Goal: Task Accomplishment & Management: Use online tool/utility

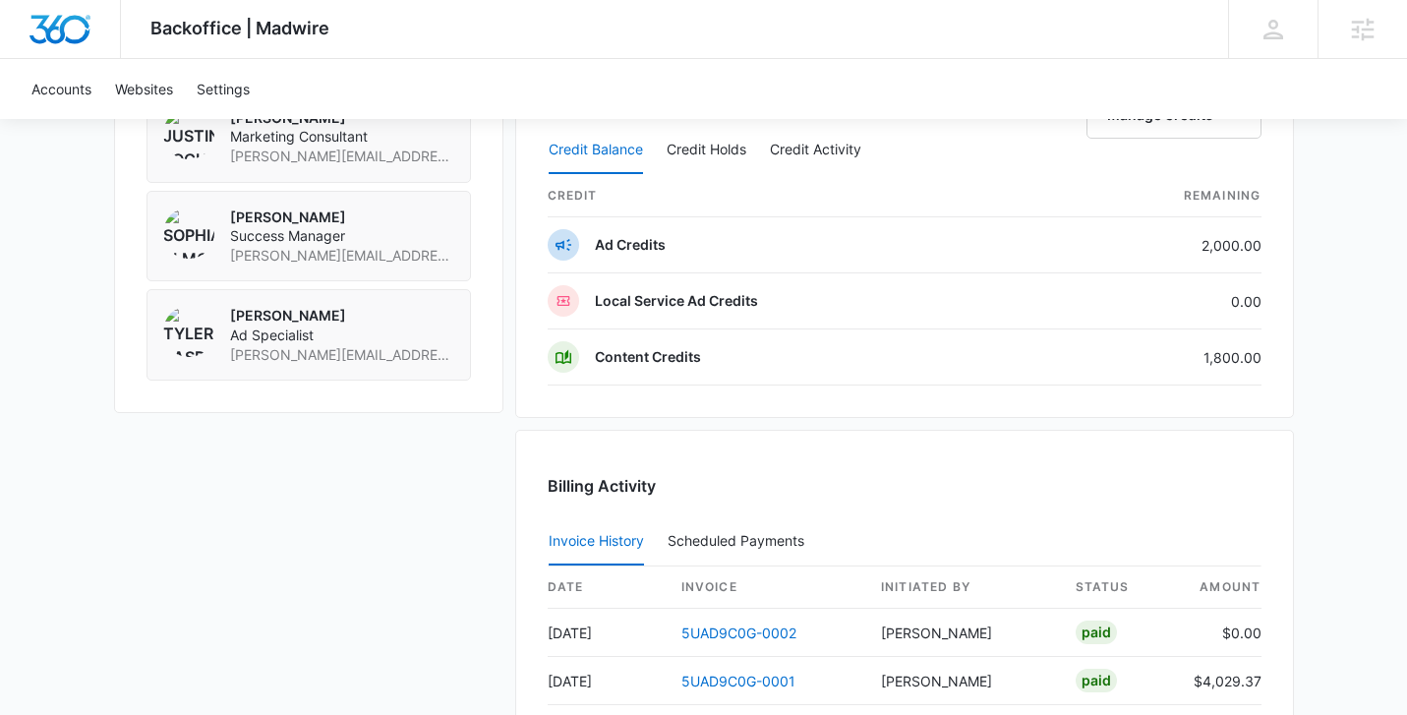
click at [1210, 177] on th "Remaining" at bounding box center [1157, 196] width 208 height 42
click at [1068, 58] on div "Backoffice | Madwire Apps Settings SE Sophia Elmore sophia.elmore@madwire.com M…" at bounding box center [703, 29] width 1407 height 59
click at [408, 78] on div "Accounts Websites Settings" at bounding box center [704, 89] width 1368 height 60
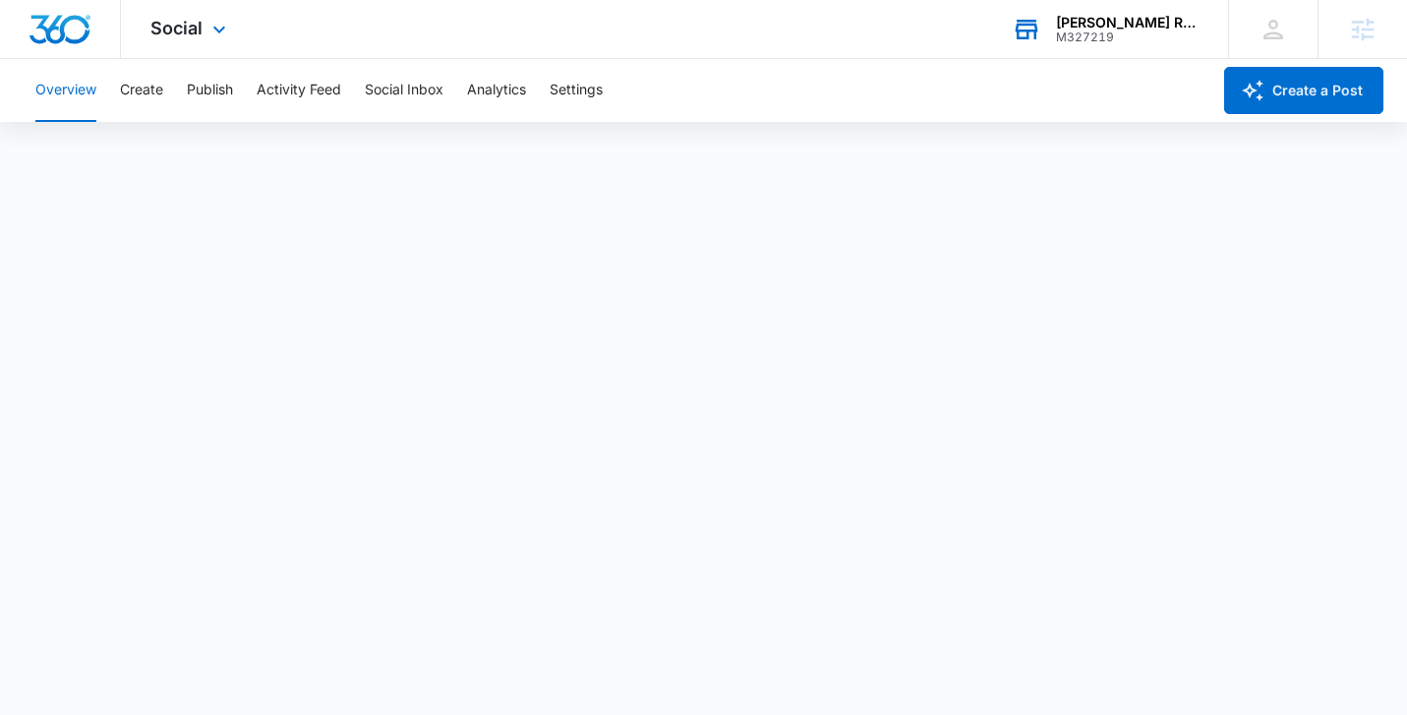
click at [1147, 33] on div "M327219" at bounding box center [1128, 37] width 144 height 14
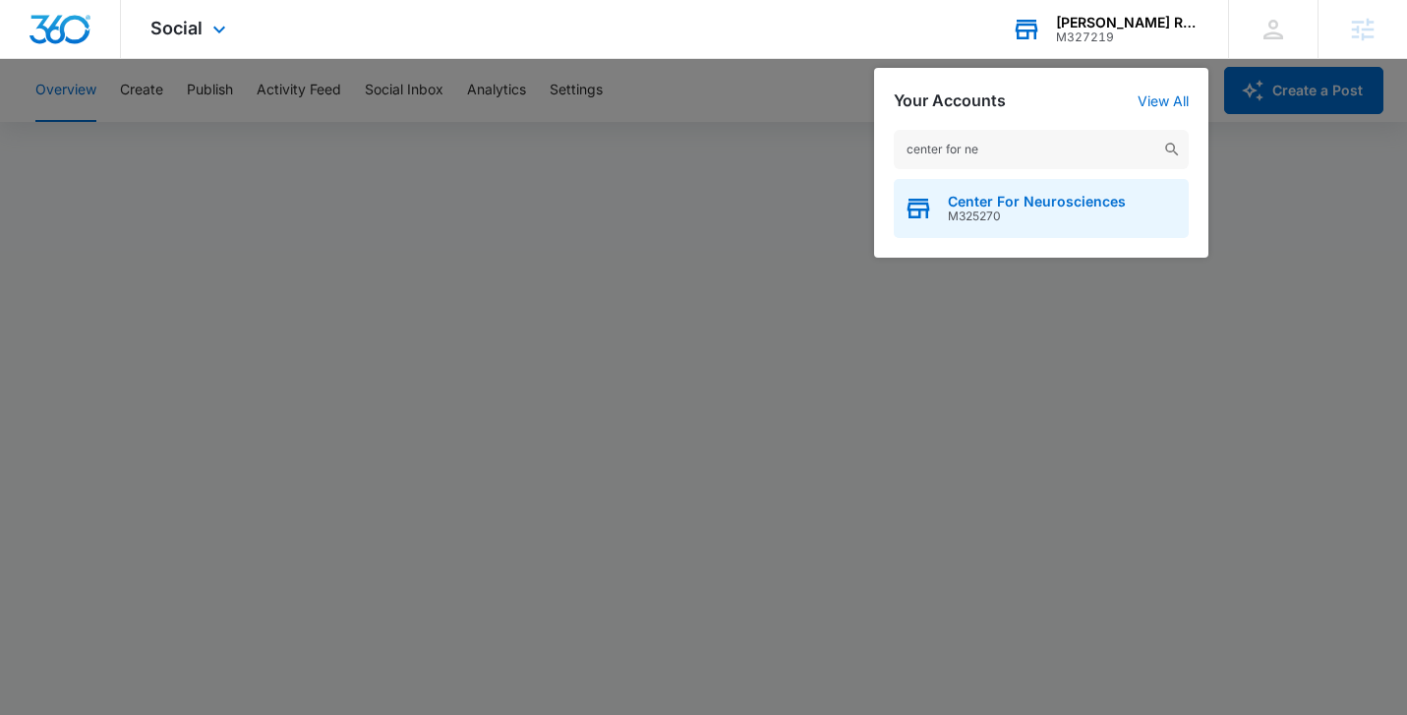
type input "center for ne"
click at [1027, 215] on span "M325270" at bounding box center [1037, 216] width 178 height 14
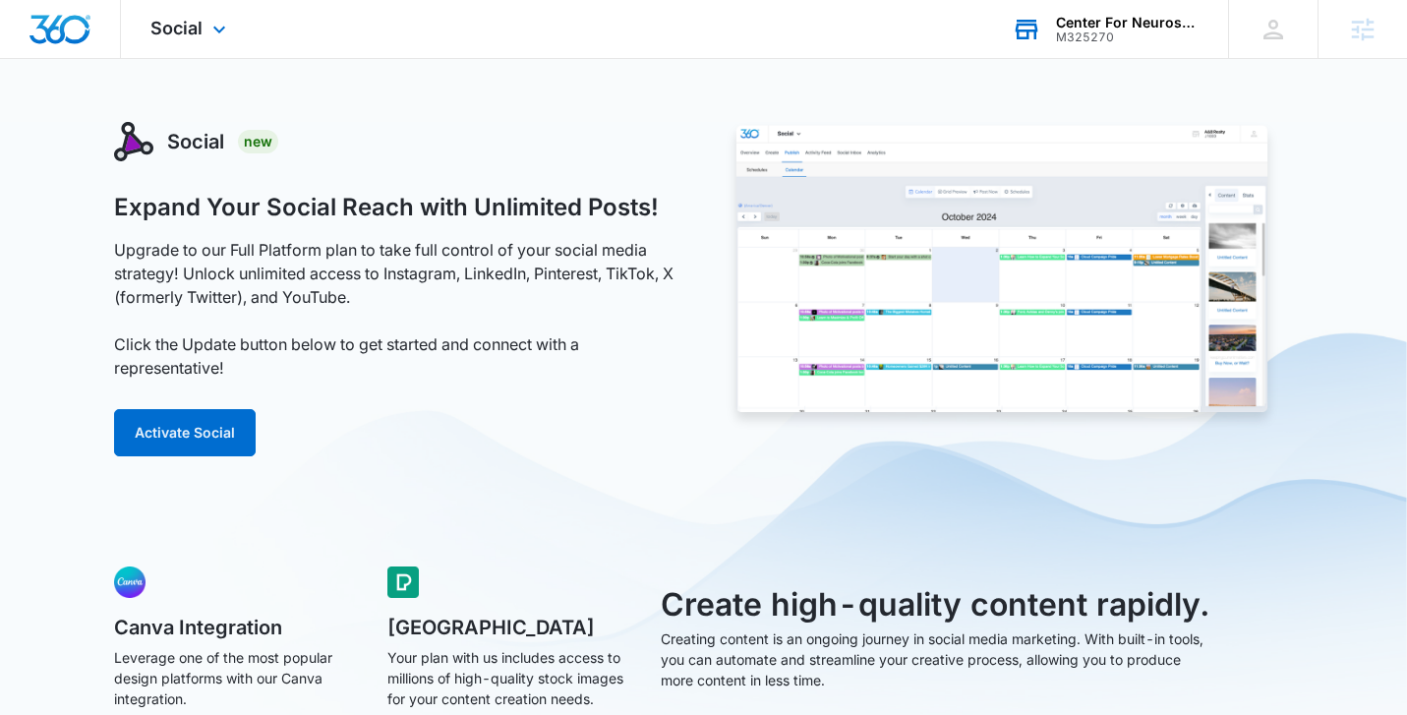
click at [166, 35] on span "Social" at bounding box center [176, 28] width 52 height 21
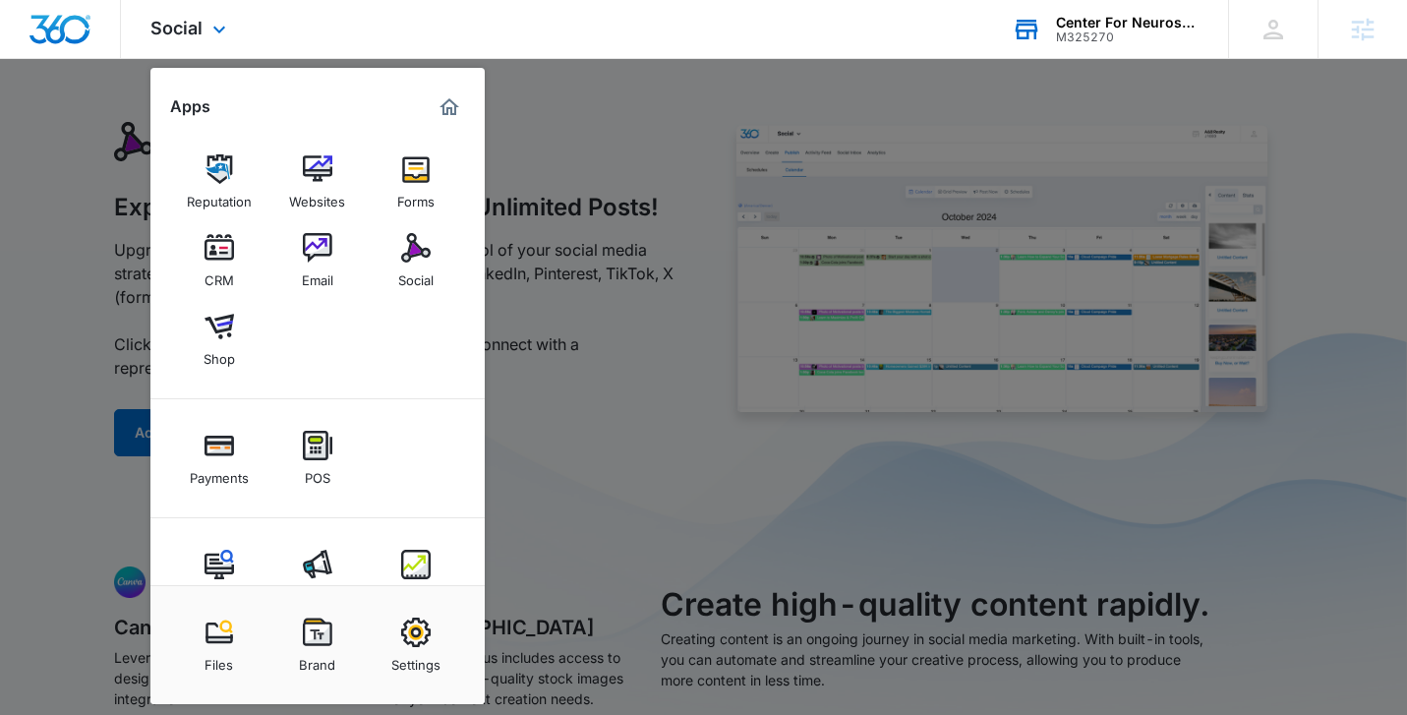
click at [451, 108] on img "Marketing 360® Dashboard" at bounding box center [450, 107] width 24 height 24
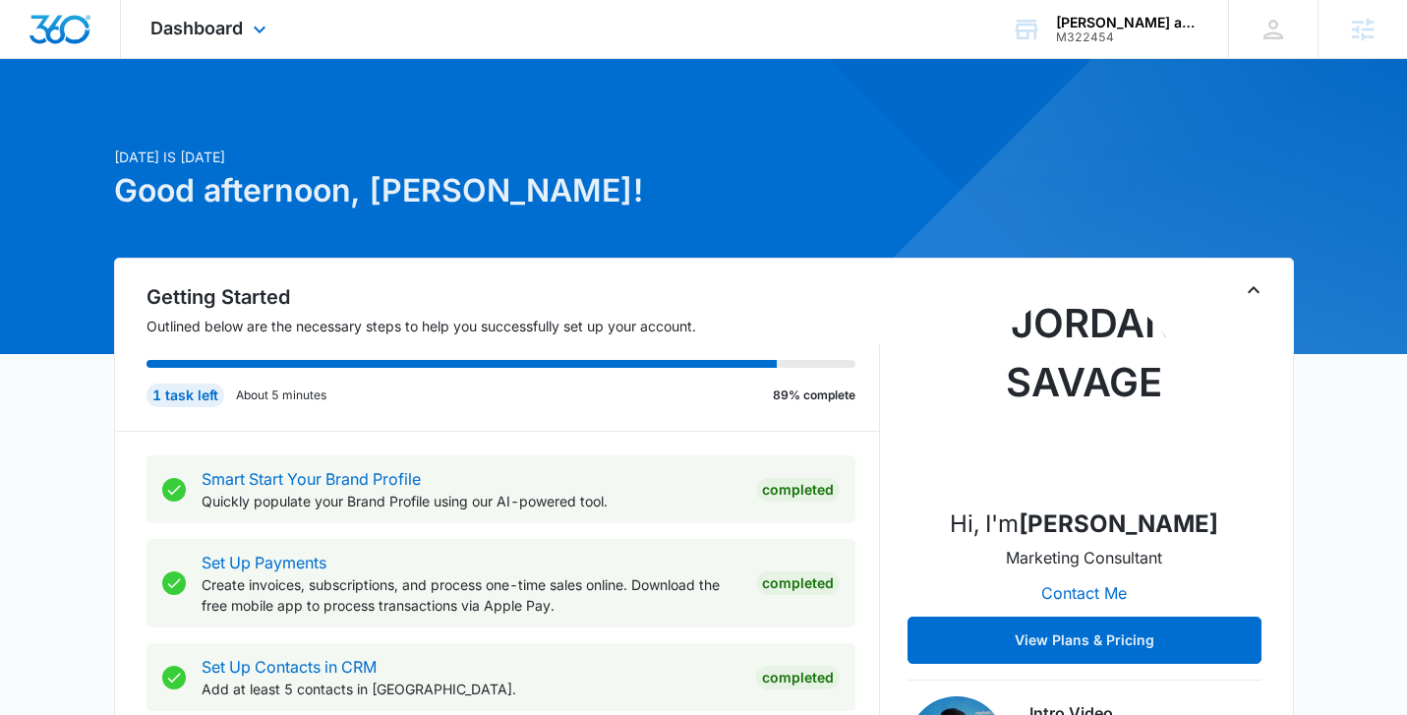
click at [245, 40] on div "Dashboard Apps Reputation Websites Forms CRM Email Social Shop Payments POS Con…" at bounding box center [211, 29] width 180 height 58
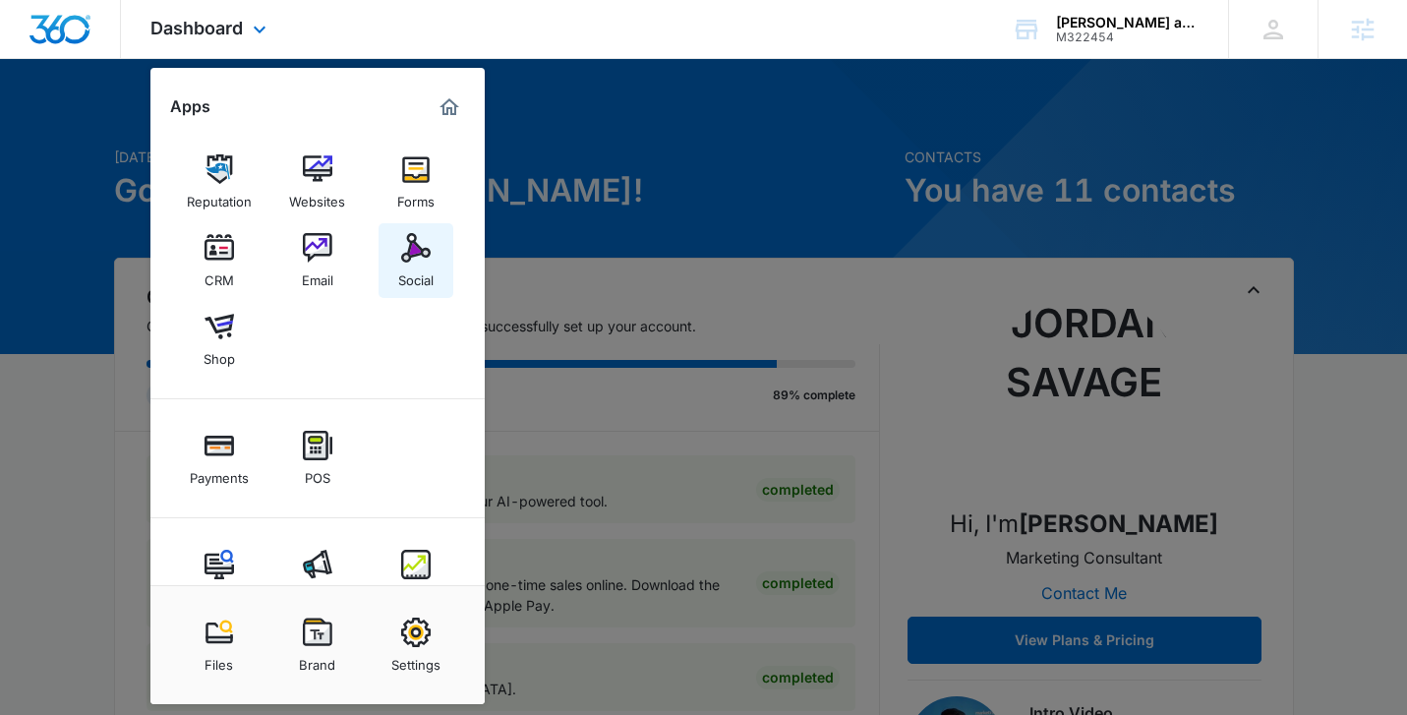
click at [406, 241] on img at bounding box center [416, 248] width 30 height 30
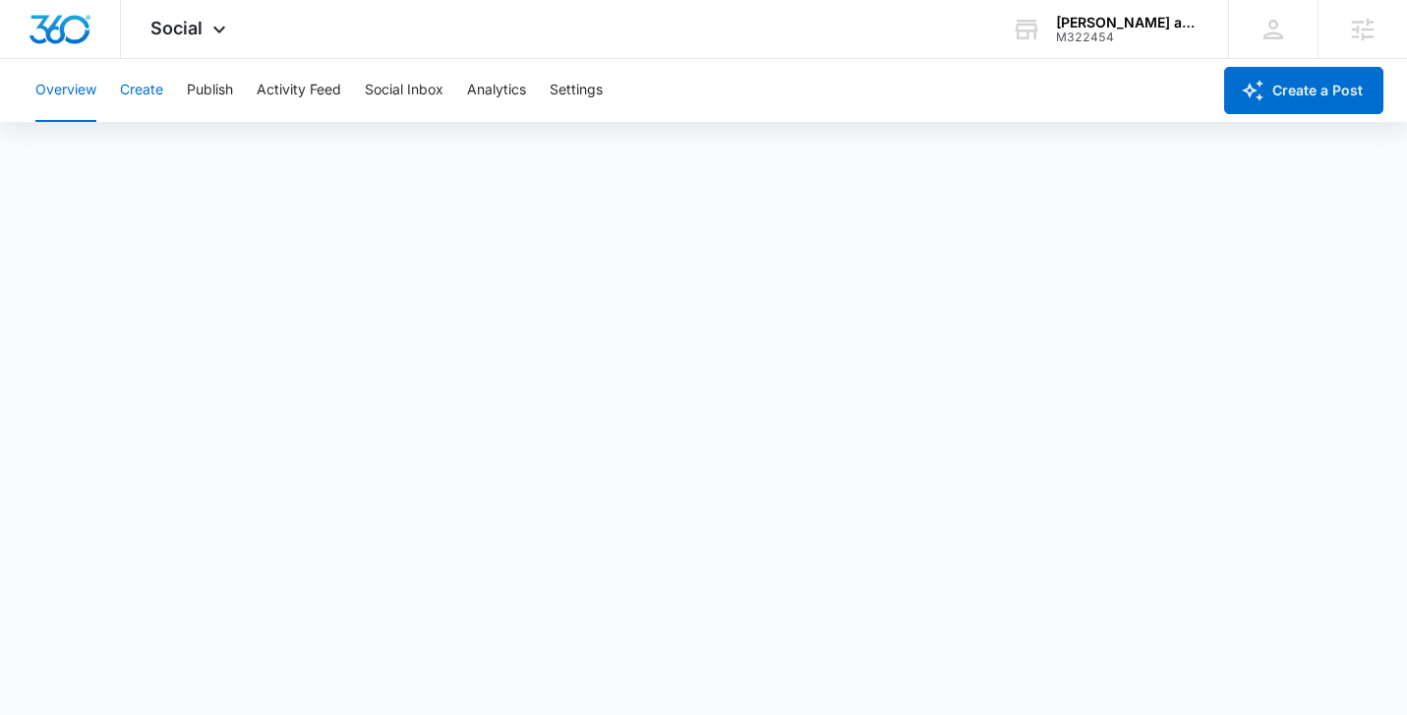
click at [144, 94] on button "Create" at bounding box center [141, 90] width 43 height 63
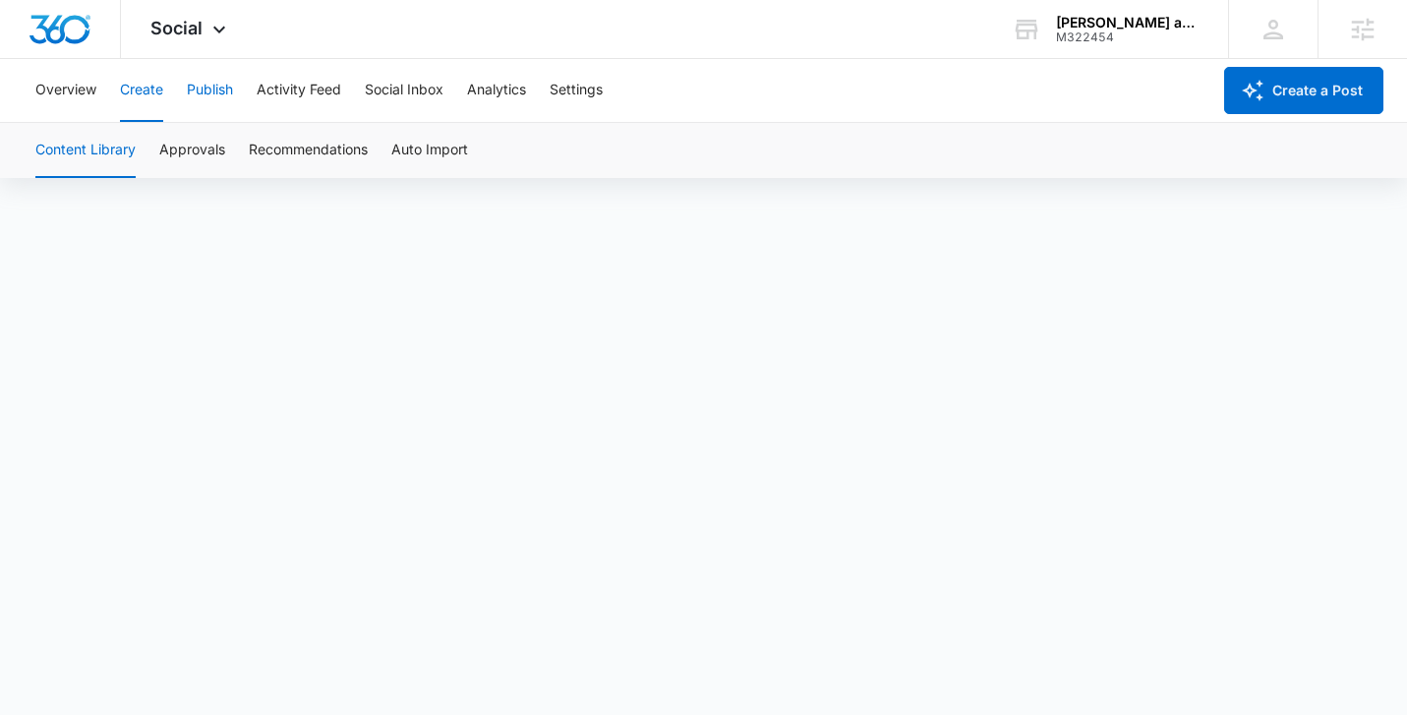
click at [218, 94] on button "Publish" at bounding box center [210, 90] width 46 height 63
